Goal: Find specific page/section: Find specific page/section

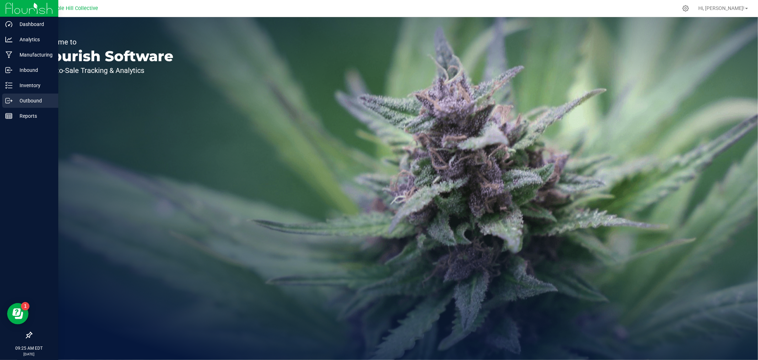
click at [12, 102] on icon at bounding box center [8, 100] width 7 height 7
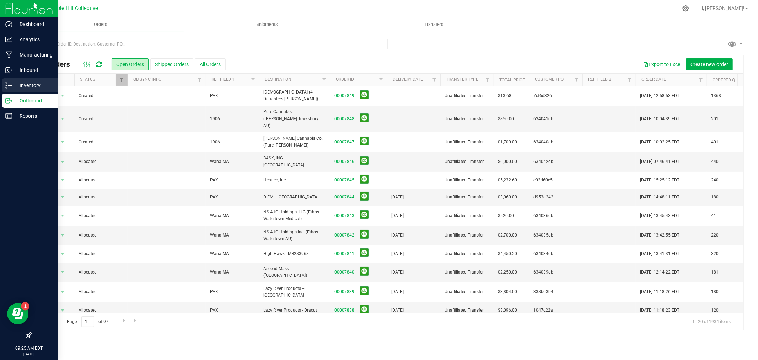
click at [6, 82] on icon at bounding box center [8, 85] width 7 height 7
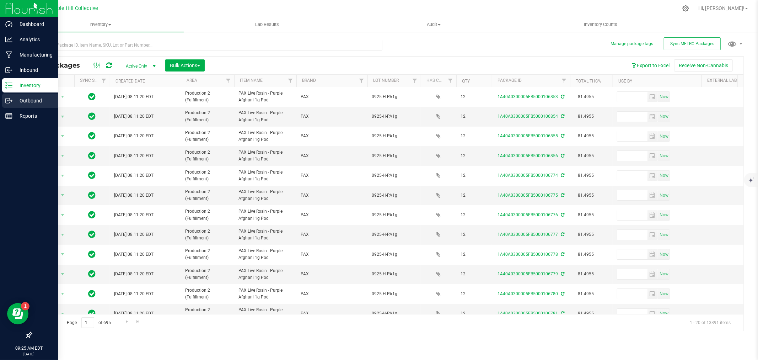
click at [4, 98] on div "Outbound" at bounding box center [30, 101] width 56 height 14
